Goal: Task Accomplishment & Management: Use online tool/utility

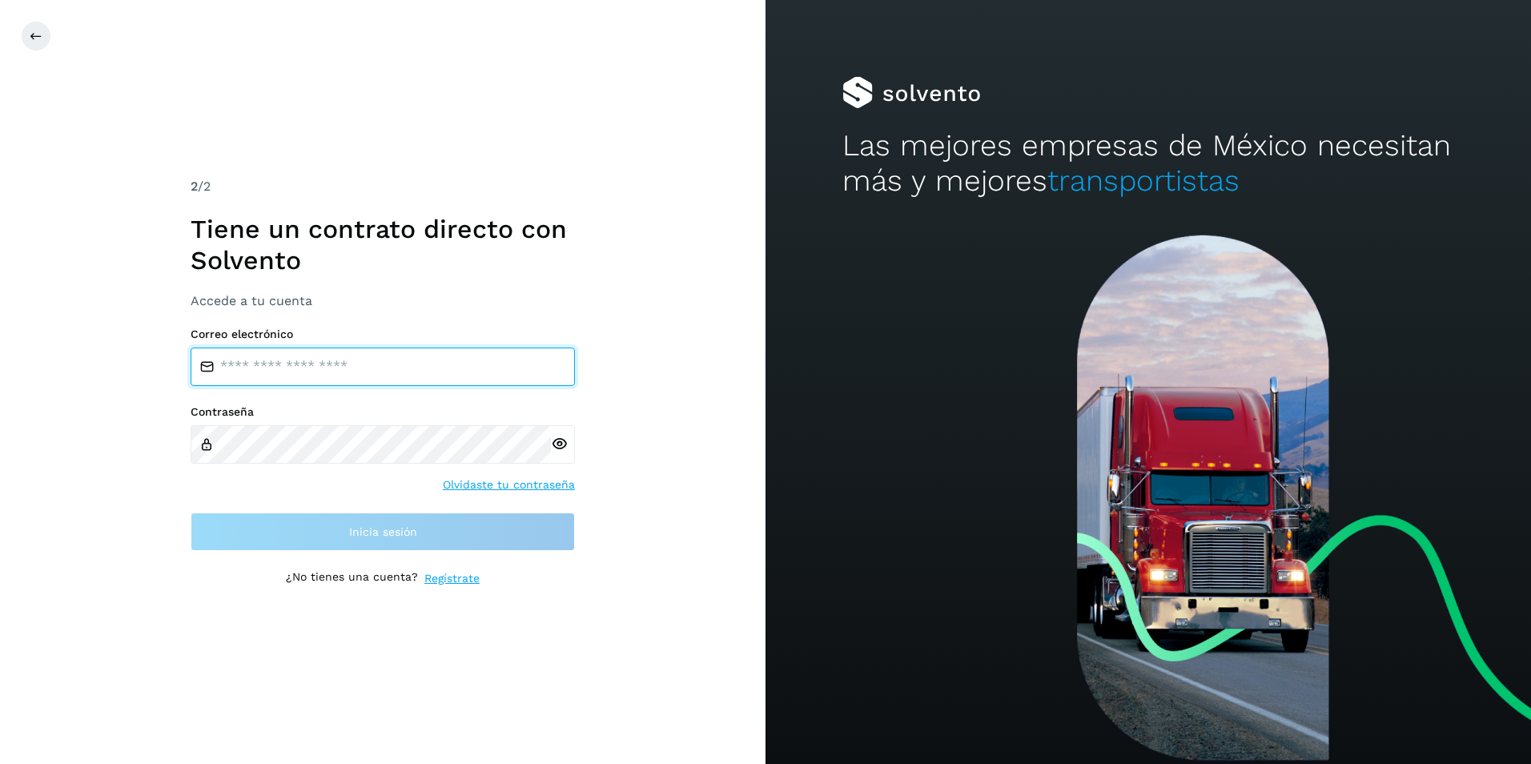
type input "**********"
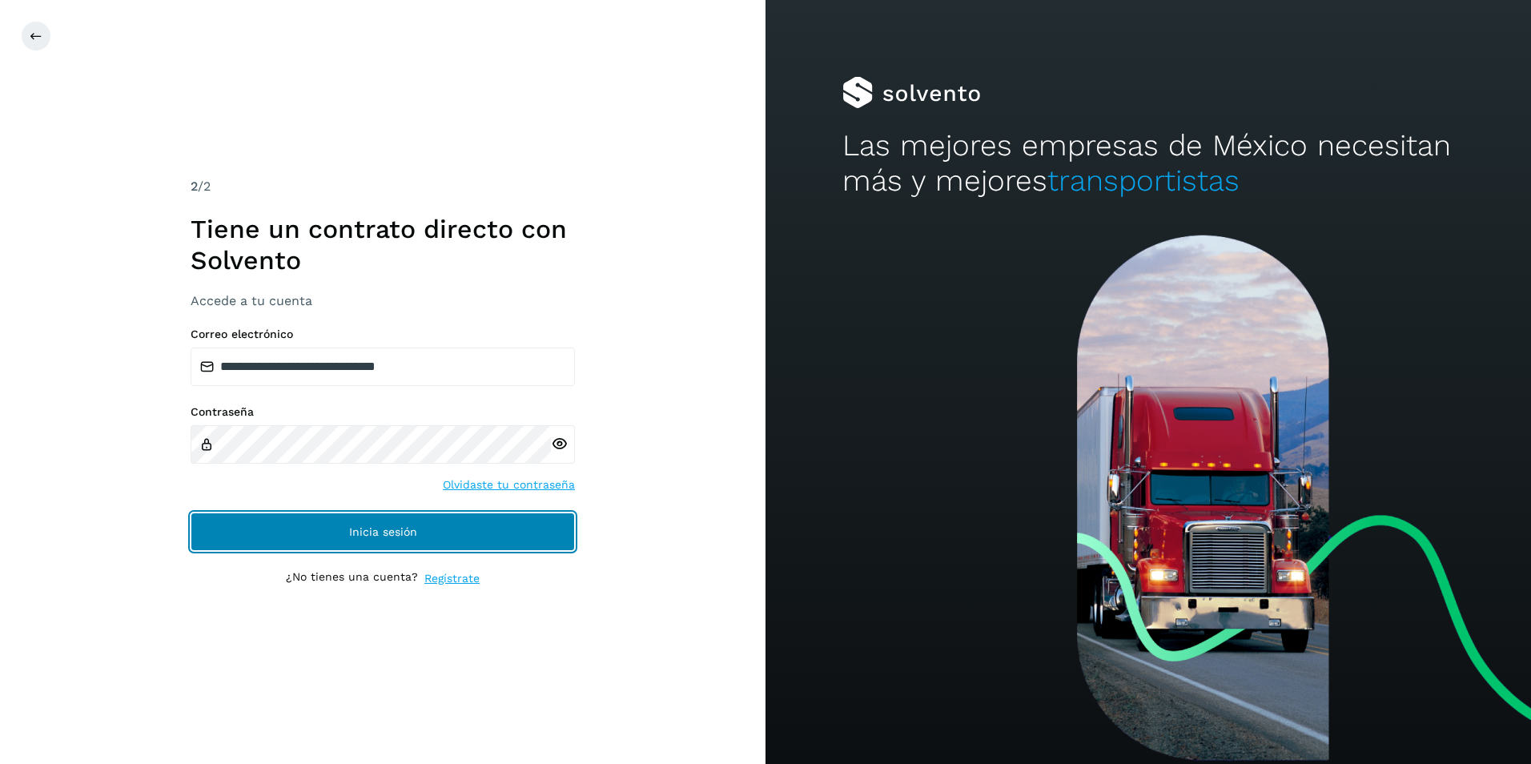
click at [207, 527] on button "Inicia sesión" at bounding box center [383, 531] width 384 height 38
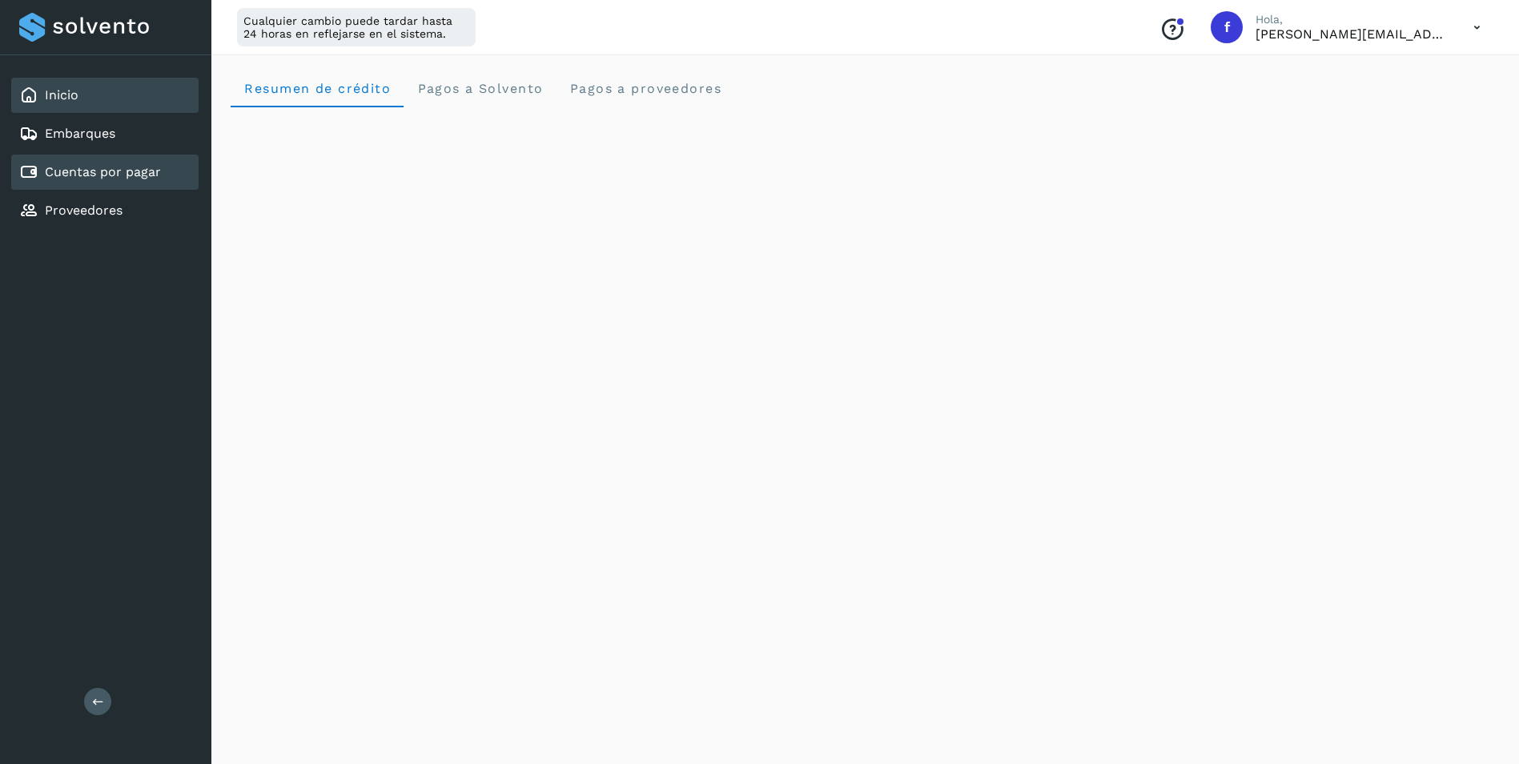
click at [102, 168] on link "Cuentas por pagar" at bounding box center [103, 171] width 116 height 15
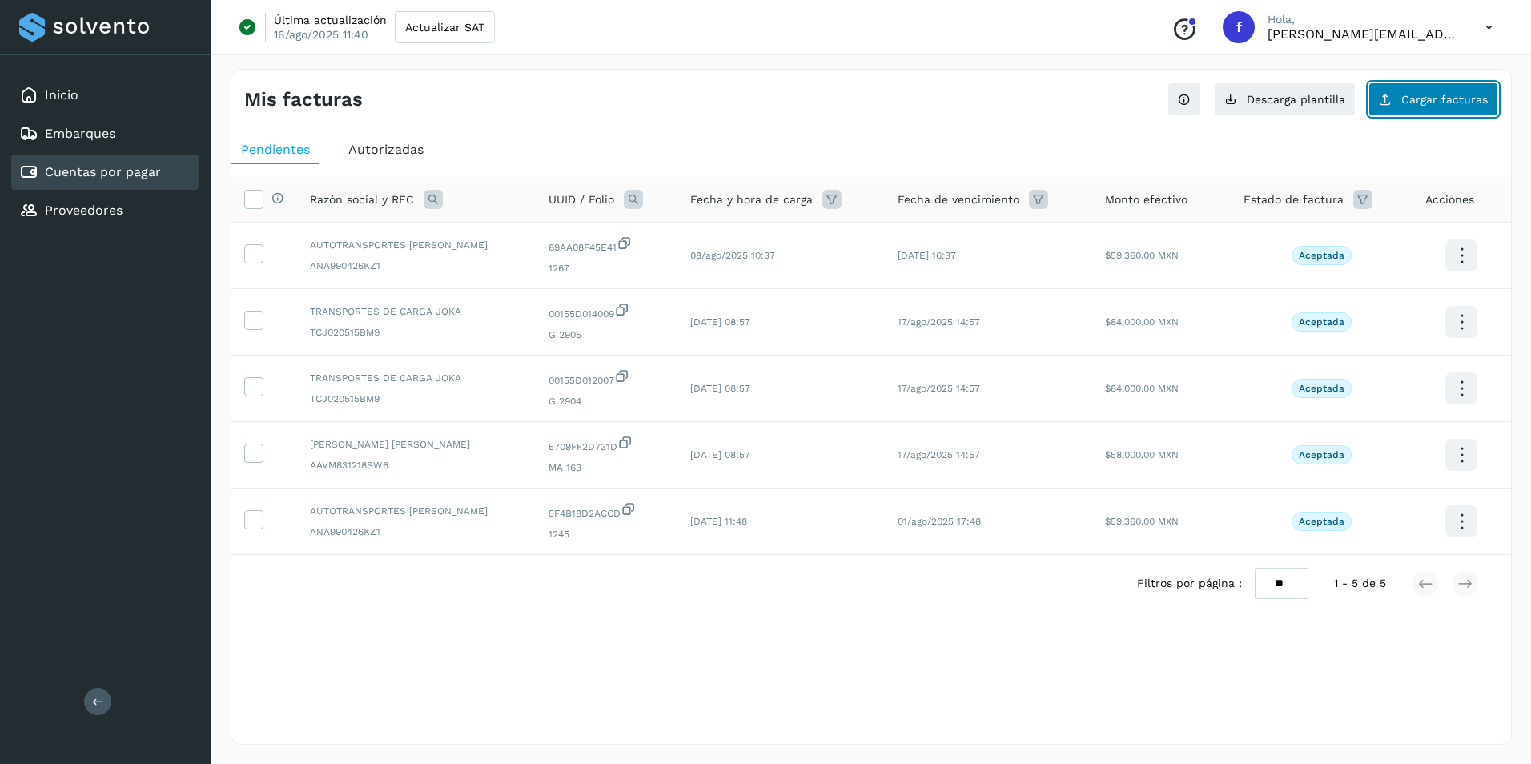
click at [1426, 94] on span "Cargar facturas" at bounding box center [1444, 99] width 86 height 11
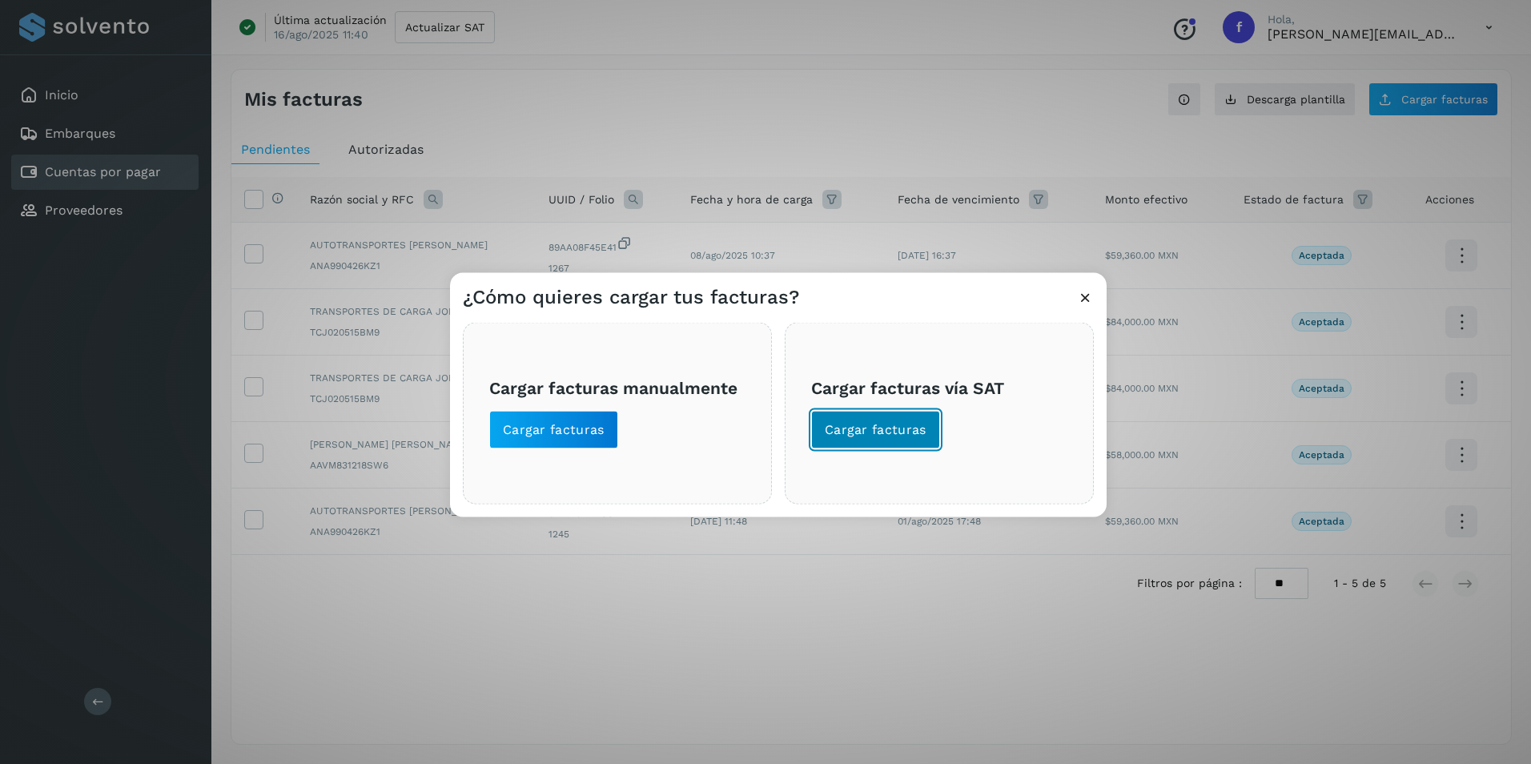
click at [909, 414] on button "Cargar facturas" at bounding box center [875, 430] width 129 height 38
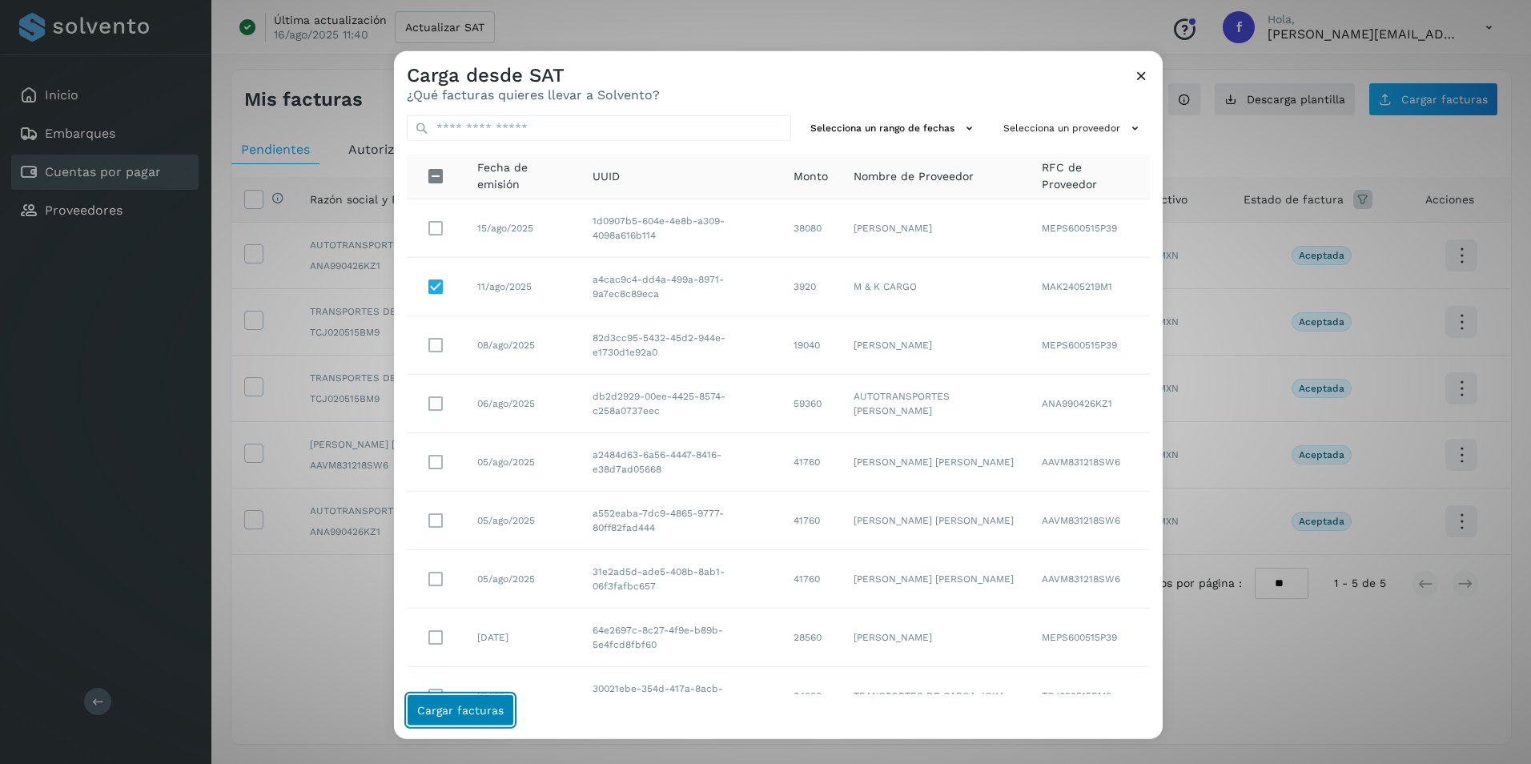
click at [450, 713] on span "Cargar facturas" at bounding box center [460, 709] width 86 height 11
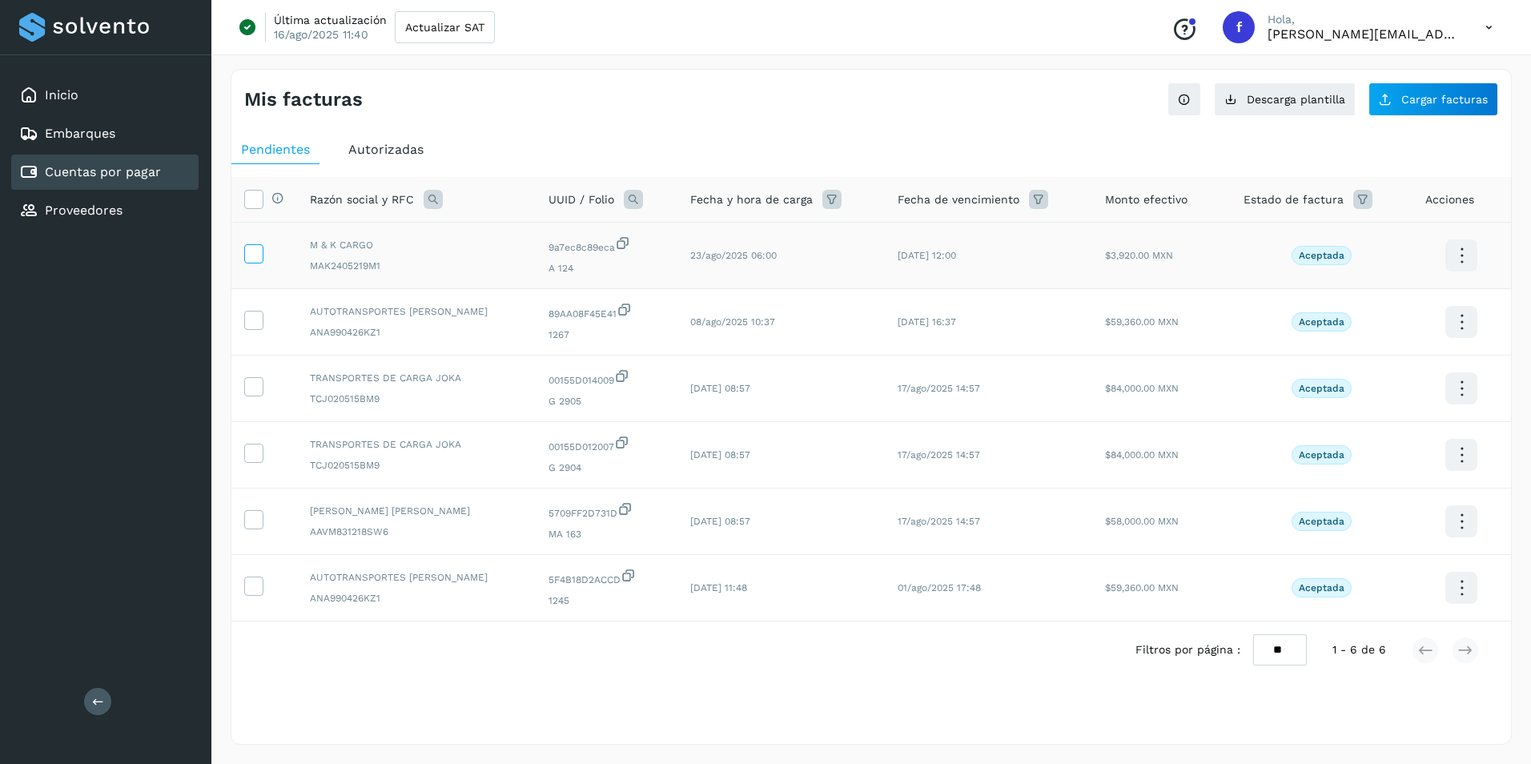
click at [255, 250] on icon at bounding box center [253, 252] width 17 height 17
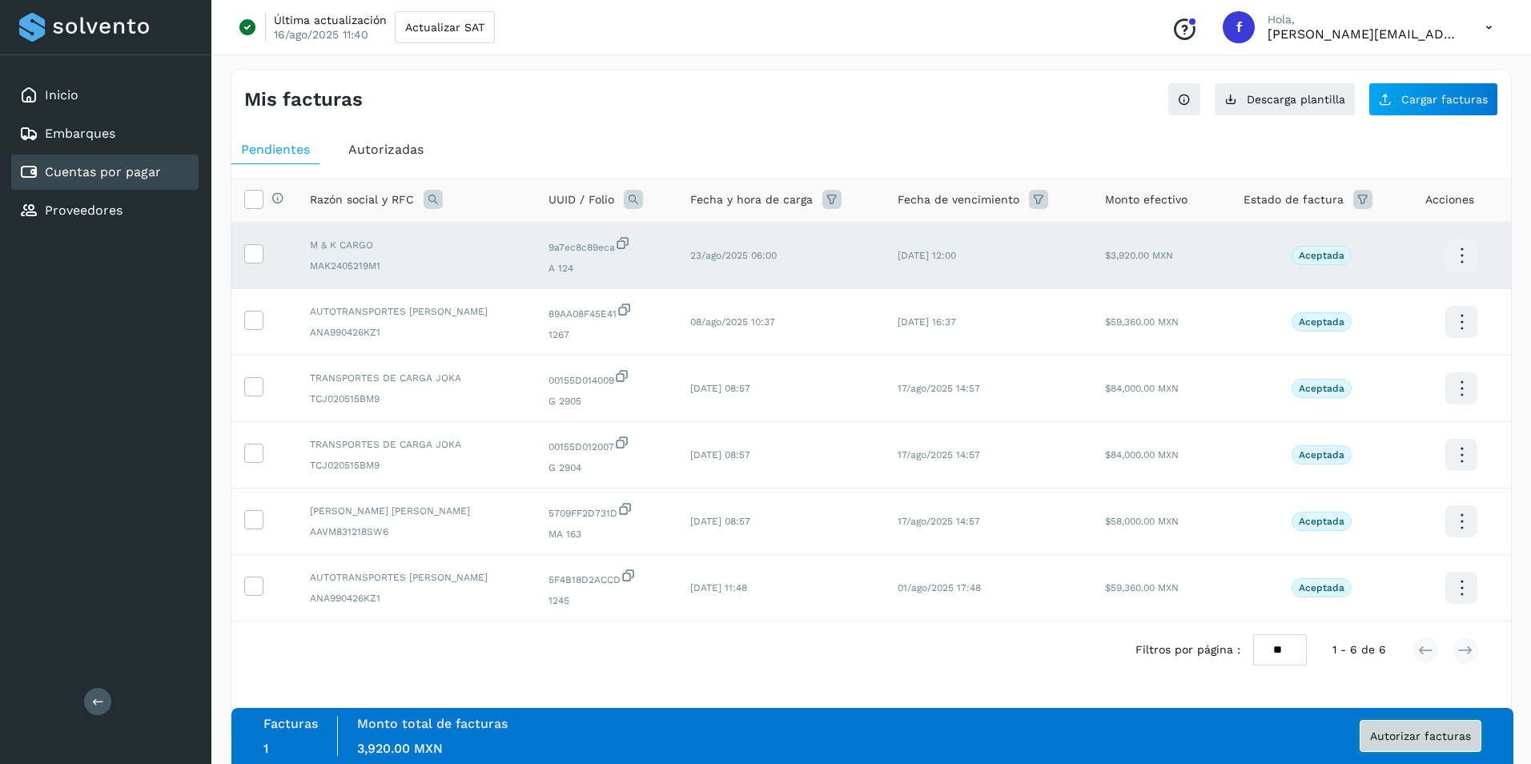
click at [1411, 731] on span "Autorizar facturas" at bounding box center [1420, 735] width 101 height 11
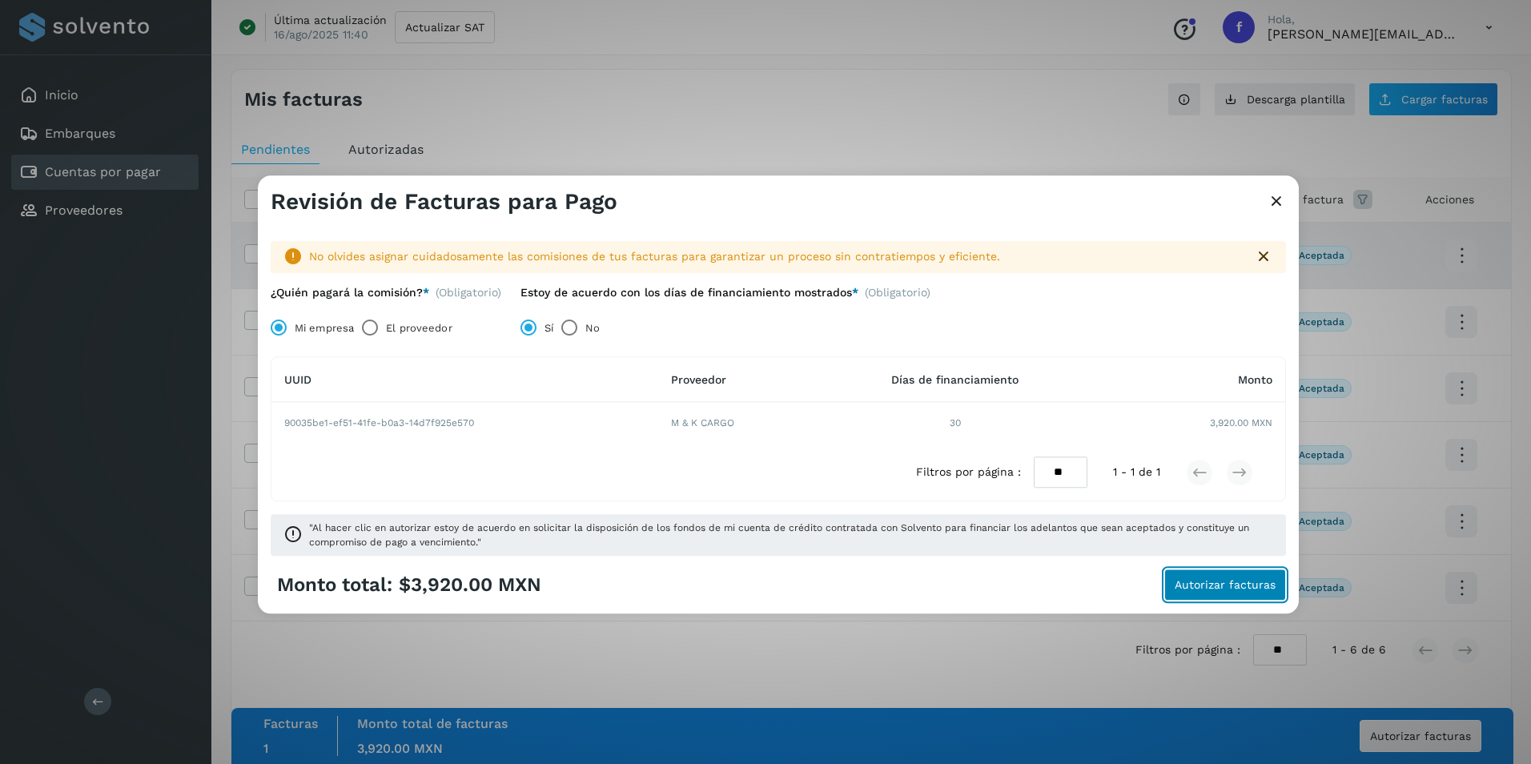
click at [1240, 588] on span "Autorizar facturas" at bounding box center [1224, 585] width 101 height 11
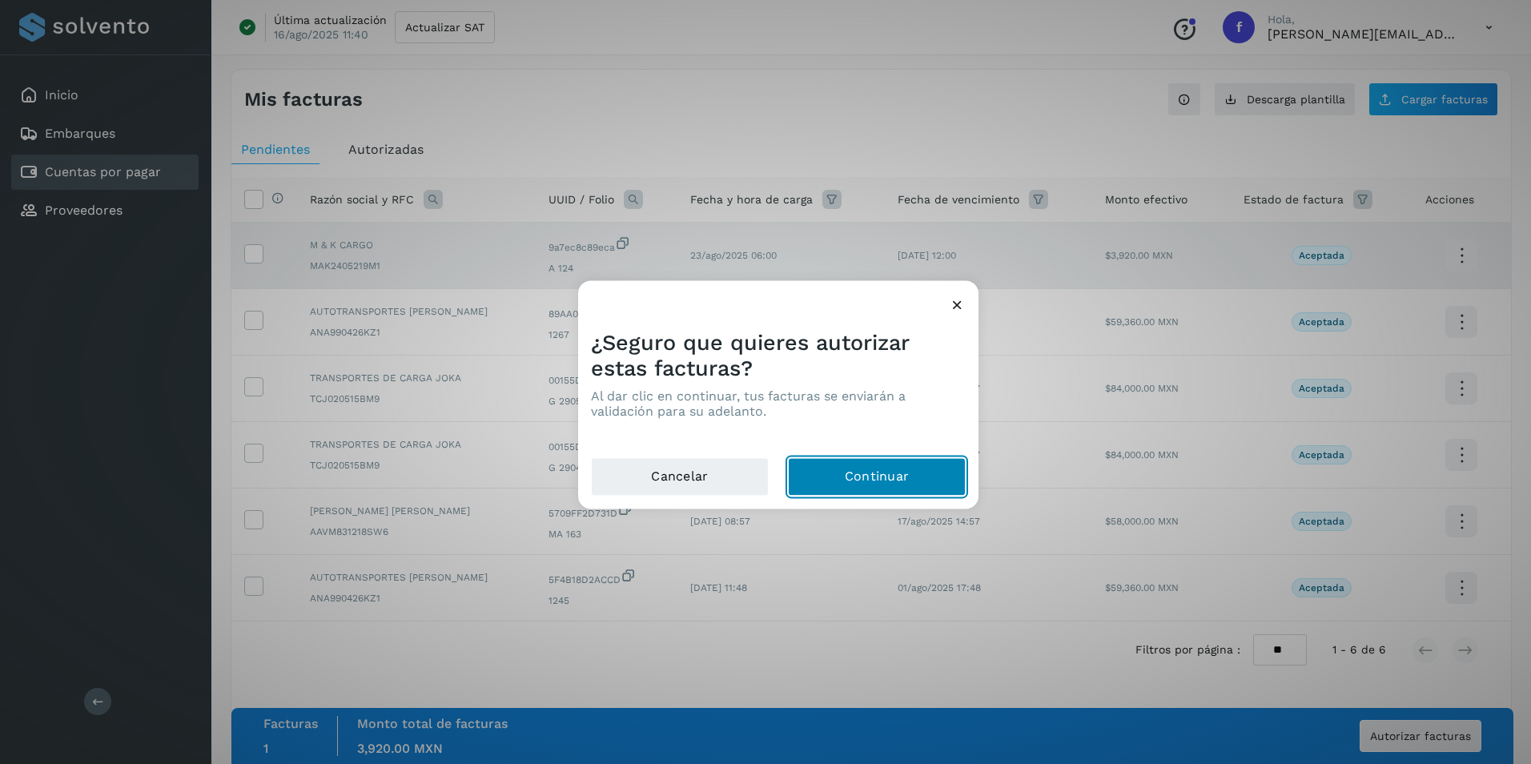
click at [859, 484] on button "Continuar" at bounding box center [877, 477] width 178 height 38
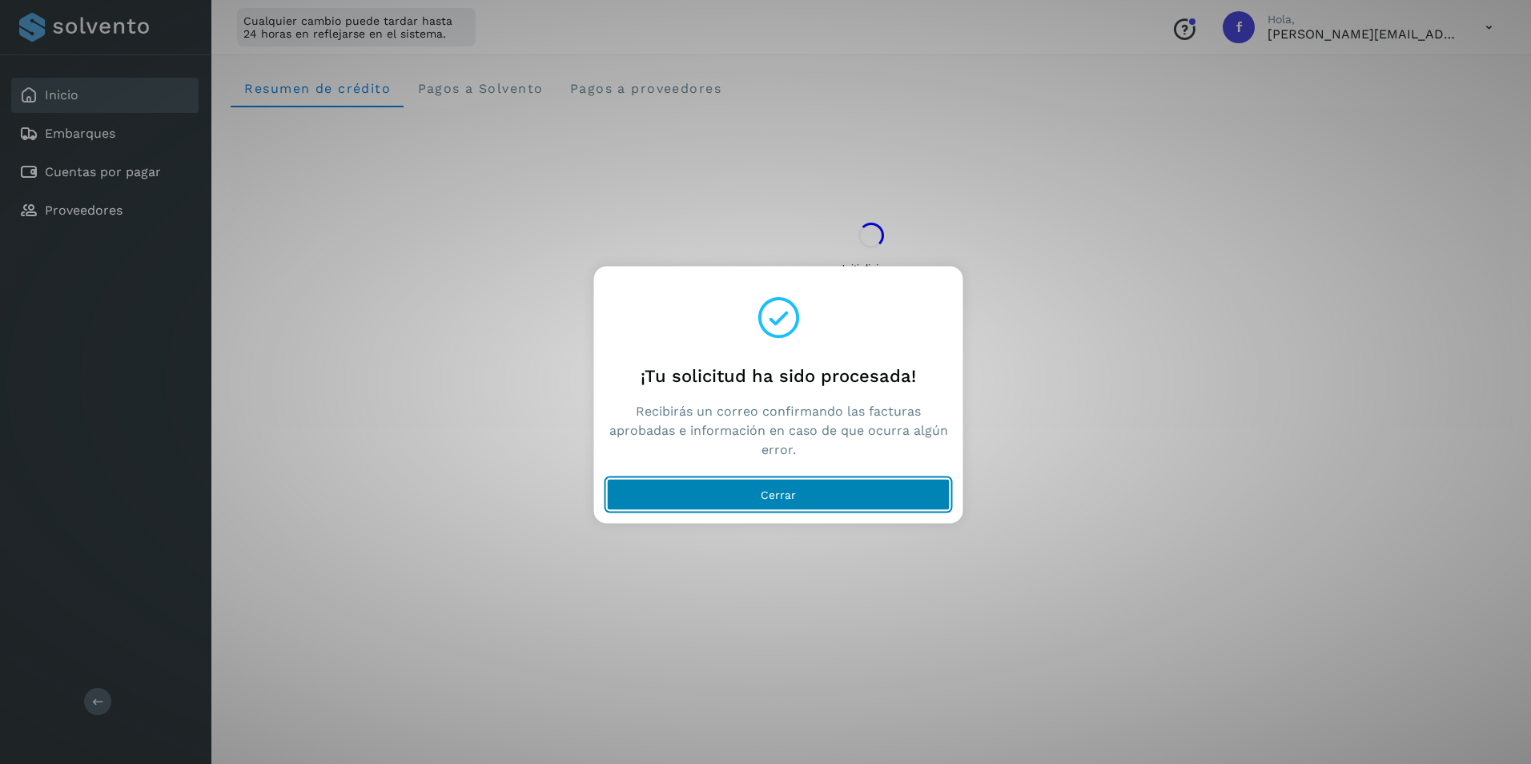
click at [814, 492] on button "Cerrar" at bounding box center [778, 495] width 343 height 32
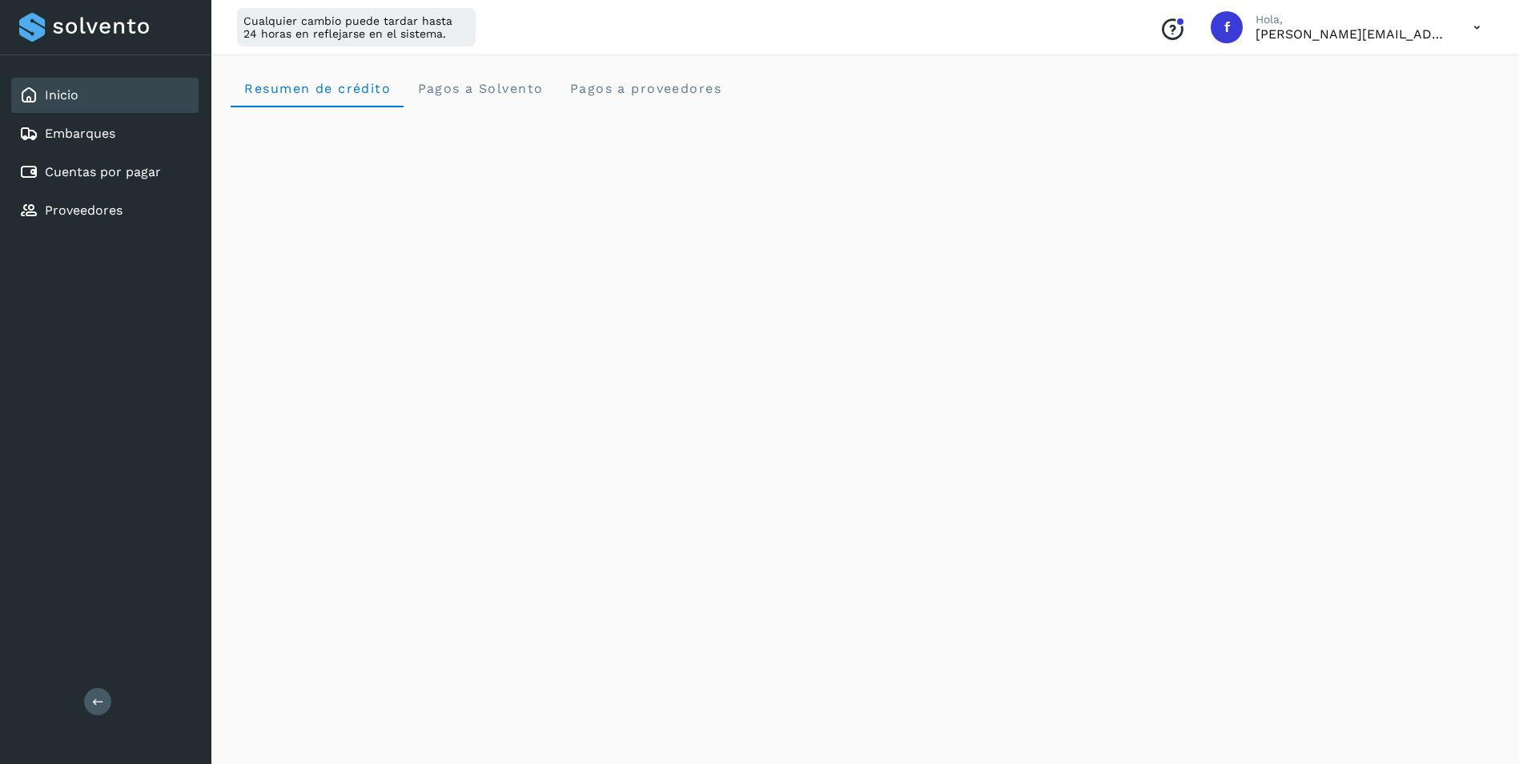
click at [1481, 26] on icon at bounding box center [1476, 27] width 33 height 33
click at [1415, 110] on div "Cerrar sesión" at bounding box center [1397, 103] width 191 height 30
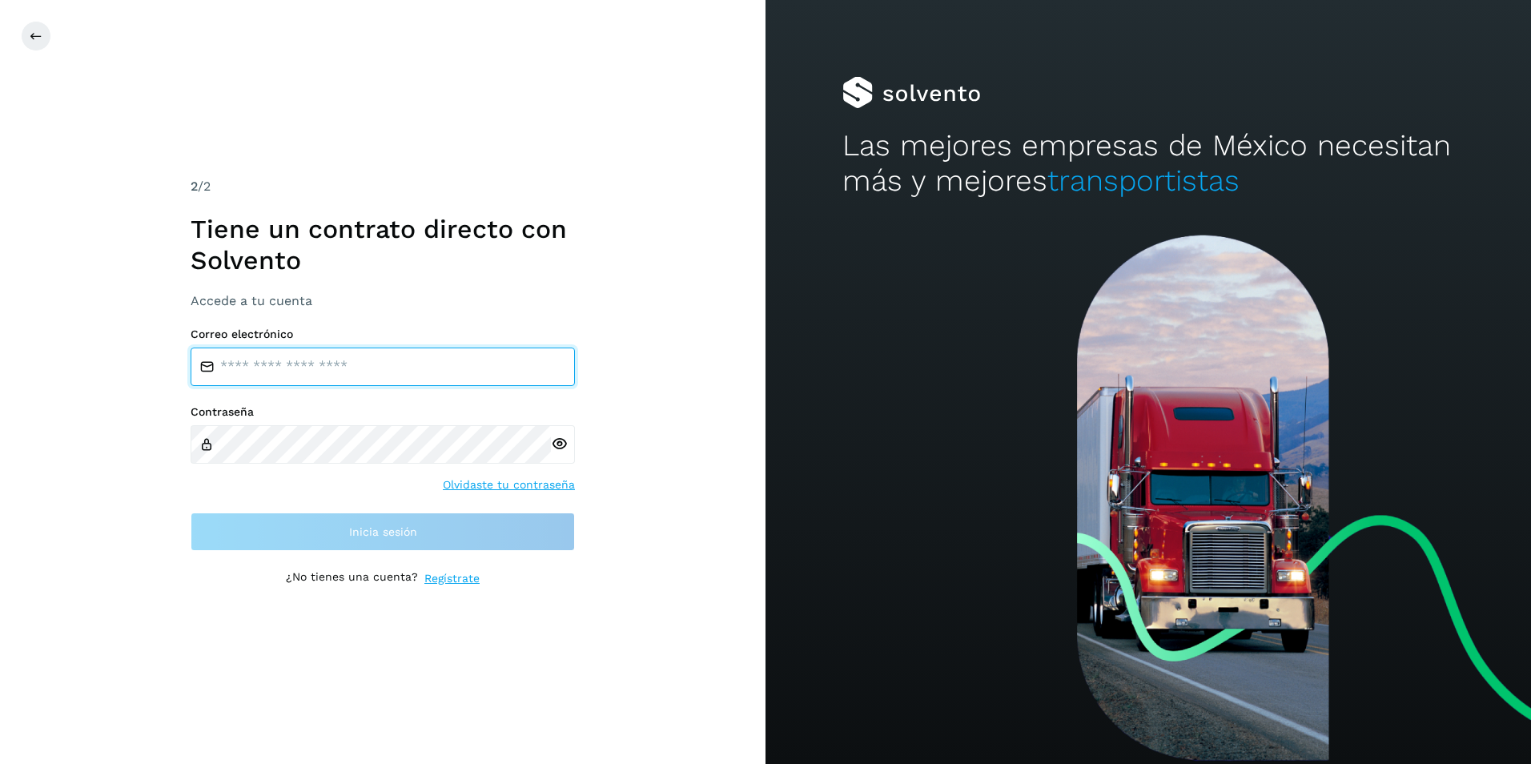
type input "**********"
